Goal: Find specific page/section: Find specific page/section

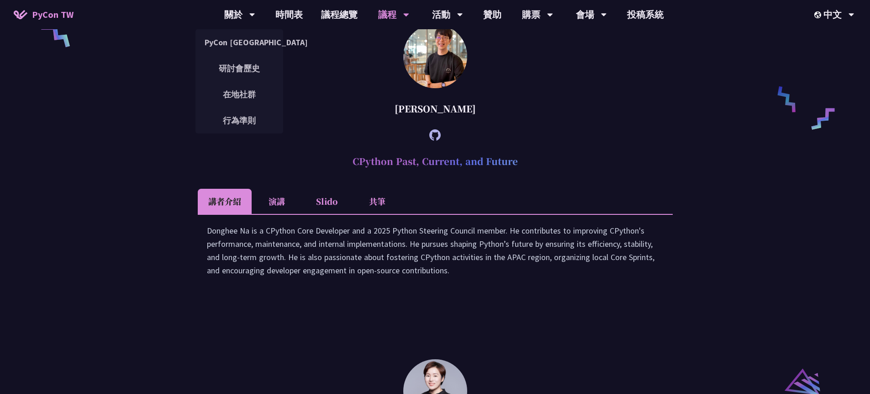
click at [57, 13] on span "PyCon TW" at bounding box center [53, 15] width 42 height 14
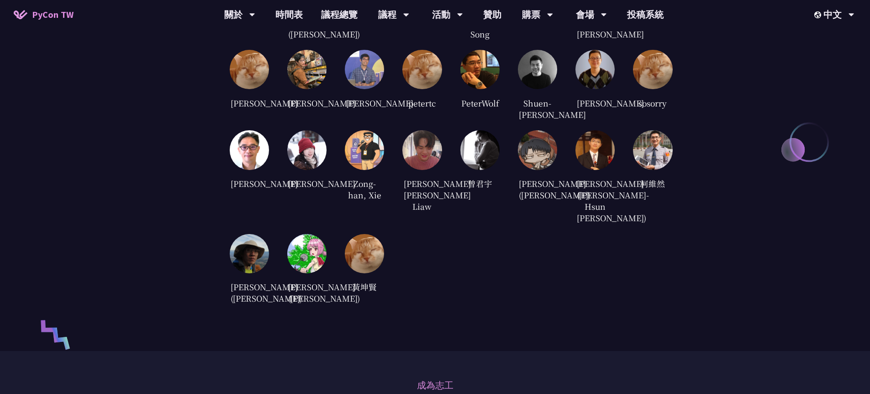
scroll to position [2277, 0]
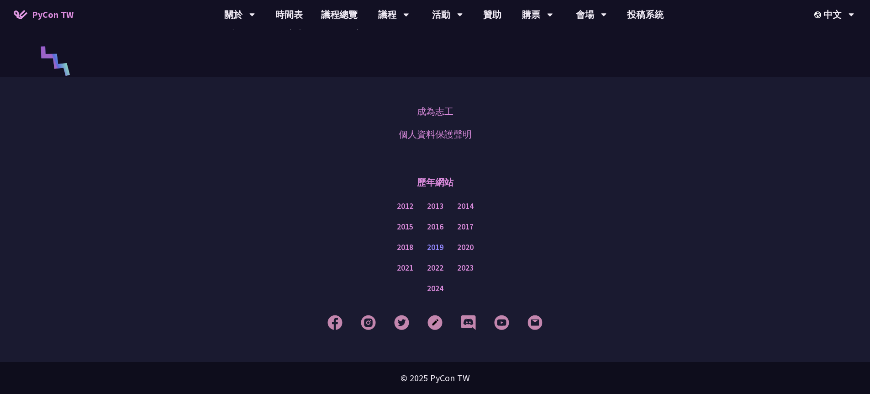
click at [437, 245] on link "2019" at bounding box center [435, 247] width 16 height 11
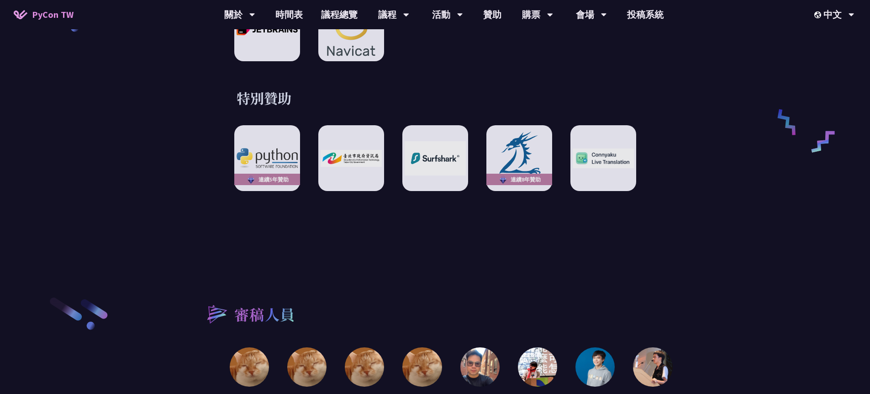
scroll to position [1776, 0]
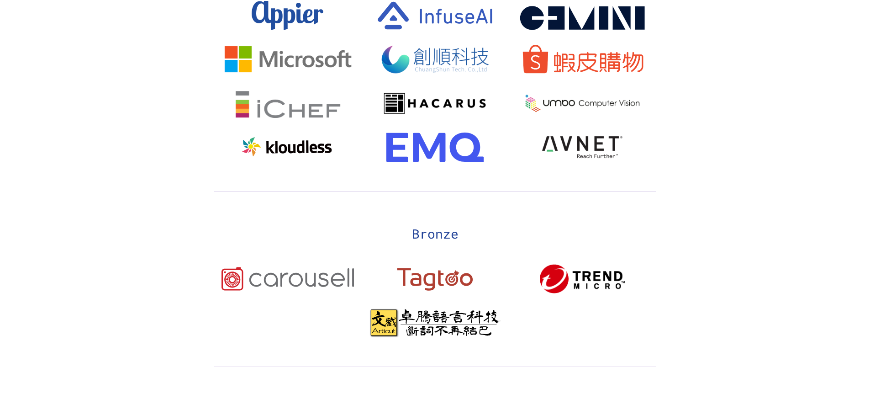
scroll to position [2040, 0]
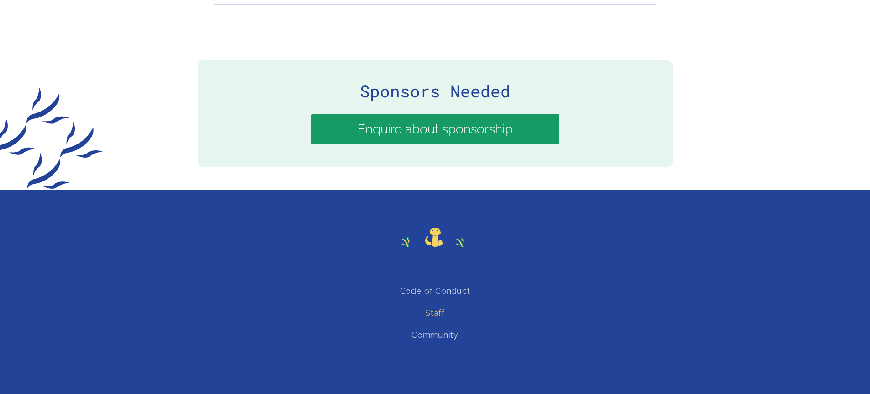
click at [439, 308] on link "Staff" at bounding box center [435, 313] width 20 height 10
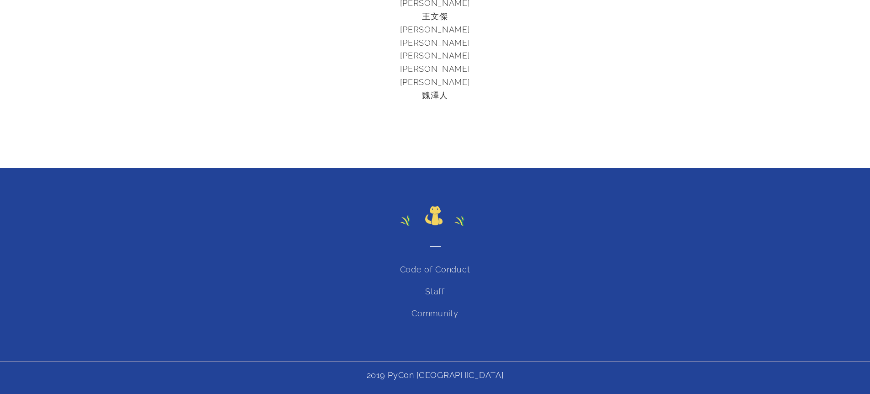
scroll to position [2520, 0]
